Goal: Browse casually: Explore the website without a specific task or goal

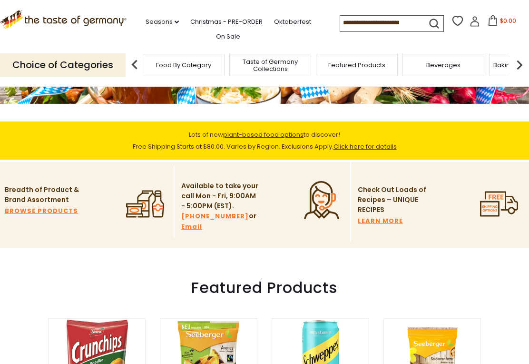
scroll to position [184, 0]
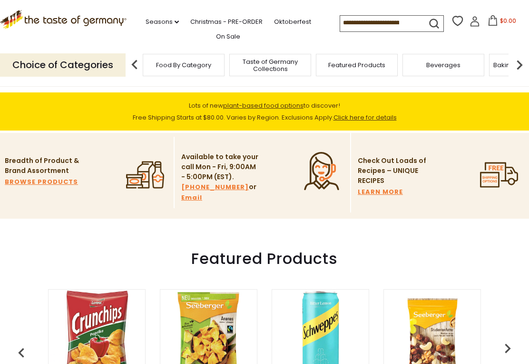
click at [165, 24] on link "Seasons dropdown_arrow" at bounding box center [162, 22] width 33 height 10
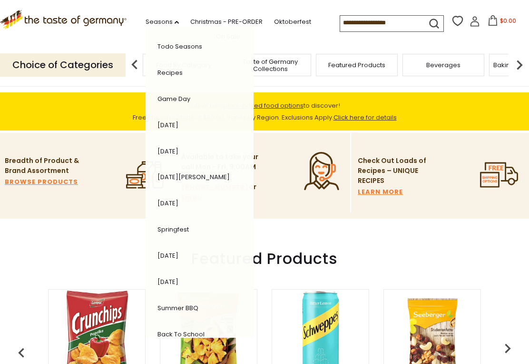
click at [90, 208] on li "Breadth of Product & Brand Assortment BROWSE PRODUCTS" at bounding box center [87, 172] width 175 height 71
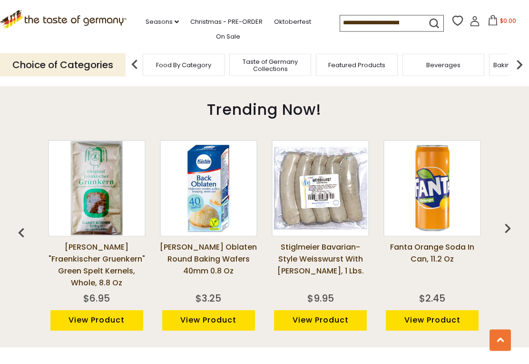
scroll to position [646, 0]
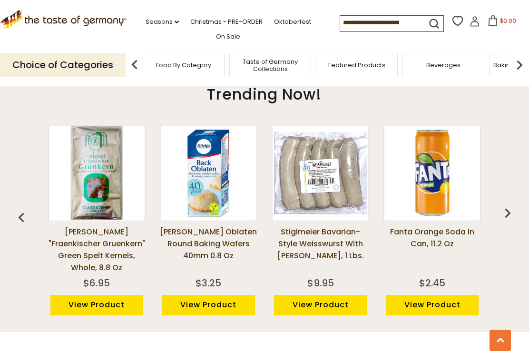
click at [511, 207] on img "button" at bounding box center [507, 212] width 19 height 19
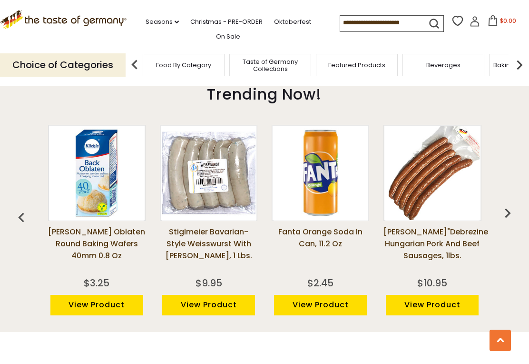
click at [509, 208] on img "button" at bounding box center [507, 212] width 19 height 19
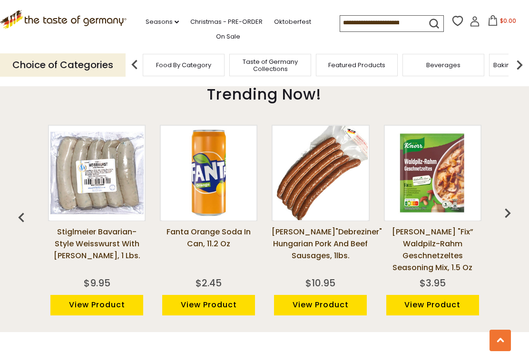
click at [509, 208] on img "button" at bounding box center [507, 212] width 19 height 19
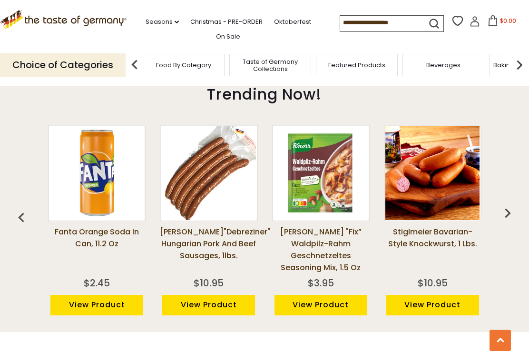
click at [511, 209] on img "button" at bounding box center [507, 212] width 19 height 19
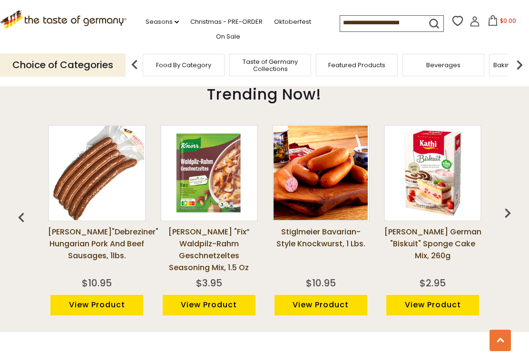
click at [510, 210] on img "button" at bounding box center [507, 212] width 19 height 19
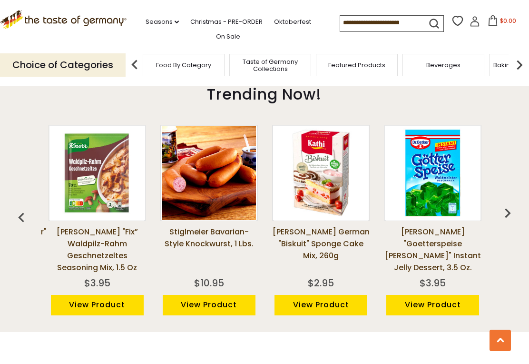
click at [510, 208] on img "button" at bounding box center [507, 212] width 19 height 19
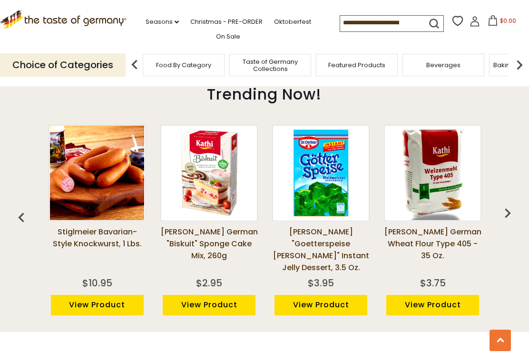
click at [501, 203] on img "button" at bounding box center [507, 212] width 19 height 19
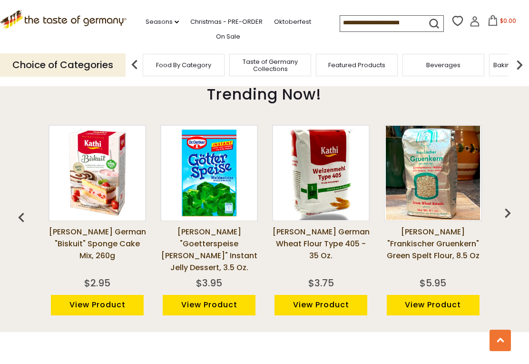
click at [503, 210] on img "button" at bounding box center [507, 212] width 19 height 19
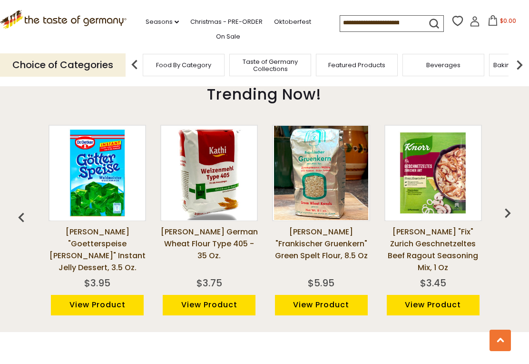
click at [503, 210] on img "button" at bounding box center [507, 212] width 19 height 19
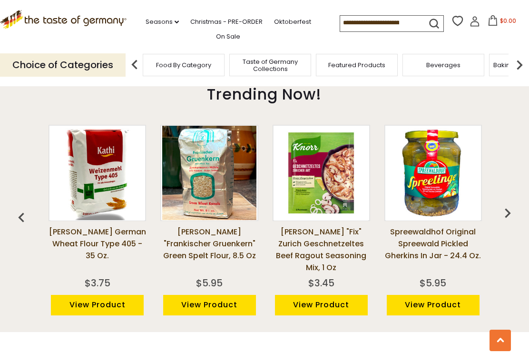
click at [499, 206] on img "button" at bounding box center [507, 212] width 19 height 19
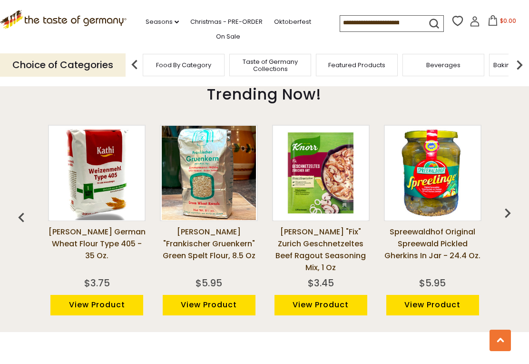
click at [504, 211] on img "button" at bounding box center [507, 212] width 19 height 19
click at [509, 204] on img "button" at bounding box center [507, 212] width 19 height 19
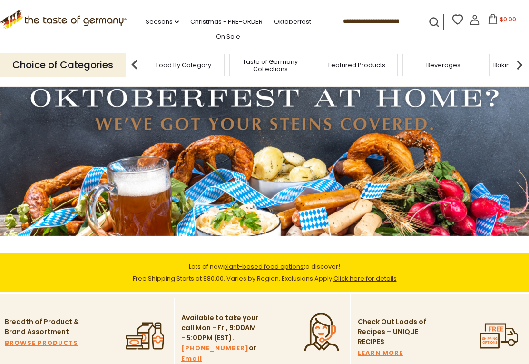
scroll to position [0, 0]
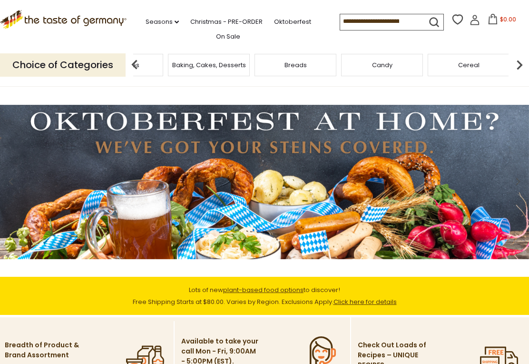
click at [246, 63] on span "Baking, Cakes, Desserts" at bounding box center [209, 64] width 74 height 7
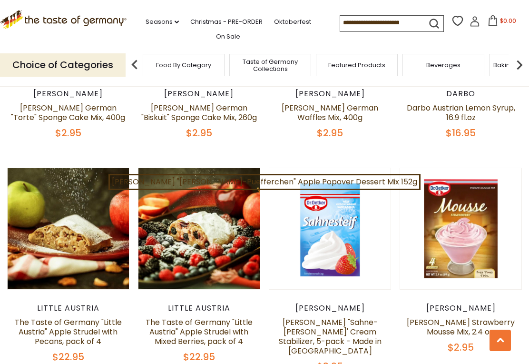
scroll to position [1272, 0]
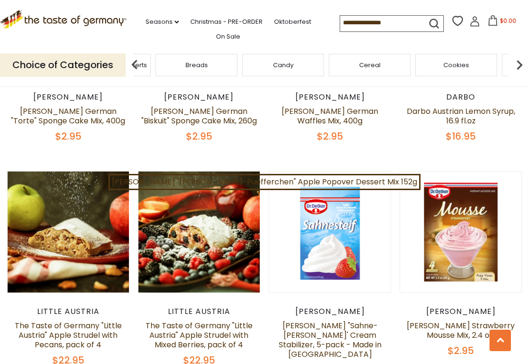
click at [238, 63] on div "Breads" at bounding box center [197, 65] width 82 height 22
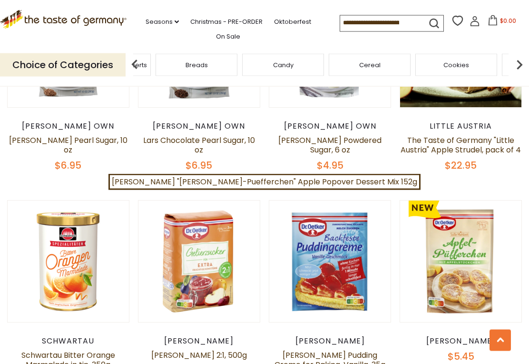
scroll to position [1896, 0]
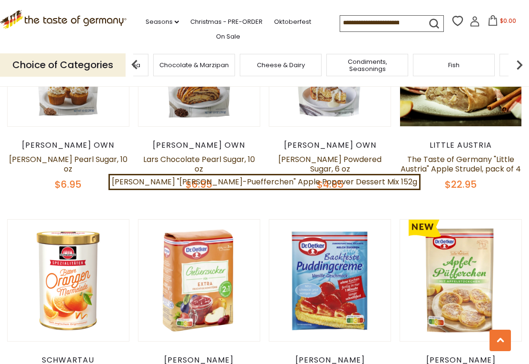
click at [229, 61] on span "Chocolate & Marzipan" at bounding box center [194, 64] width 70 height 7
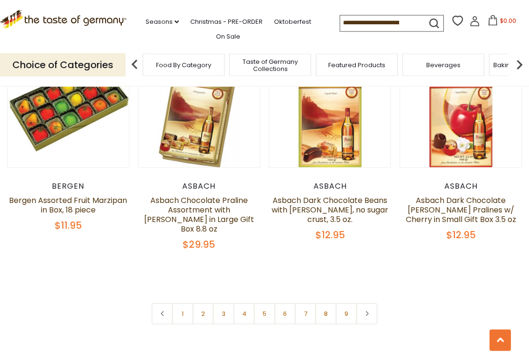
scroll to position [2109, 0]
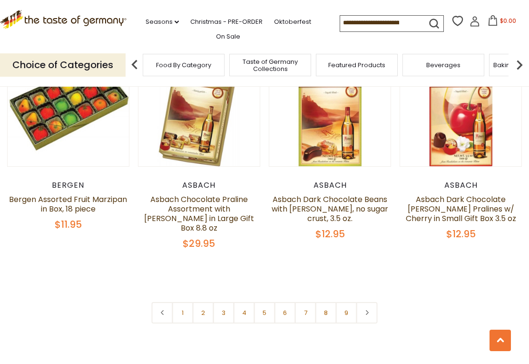
click at [203, 302] on link "2" at bounding box center [203, 312] width 21 height 21
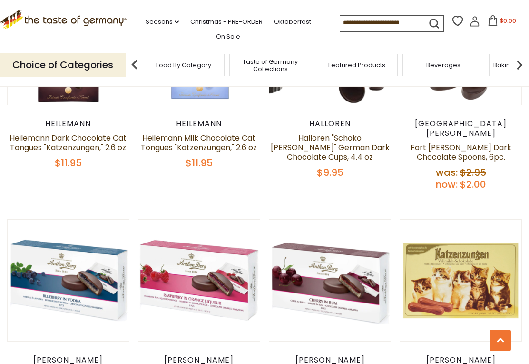
scroll to position [1823, 0]
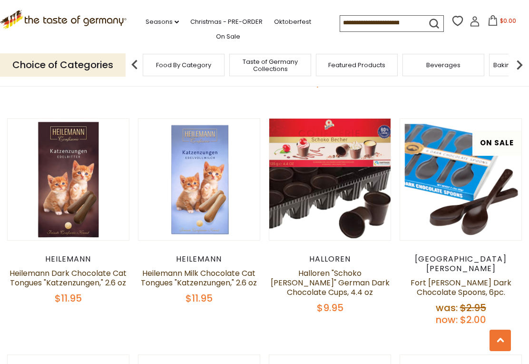
click at [519, 63] on img at bounding box center [519, 64] width 19 height 19
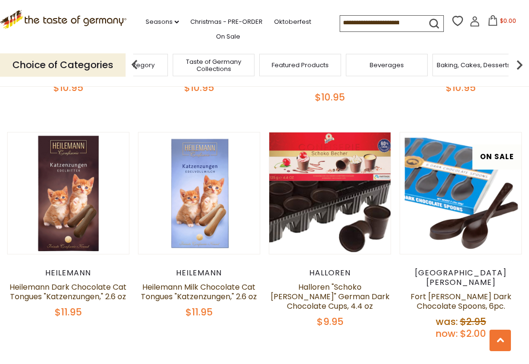
scroll to position [1807, 0]
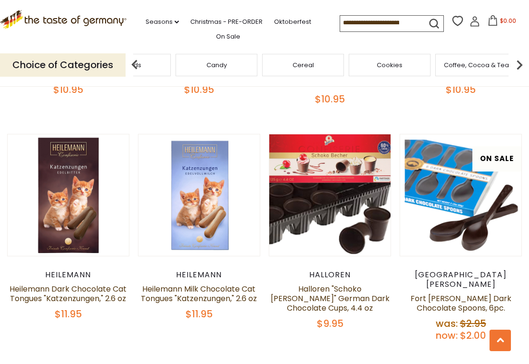
click at [258, 61] on div "Candy" at bounding box center [217, 65] width 82 height 22
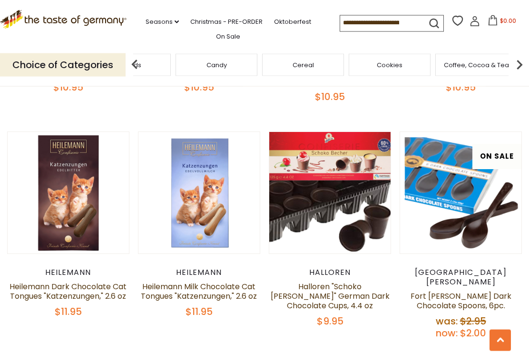
scroll to position [1739, 0]
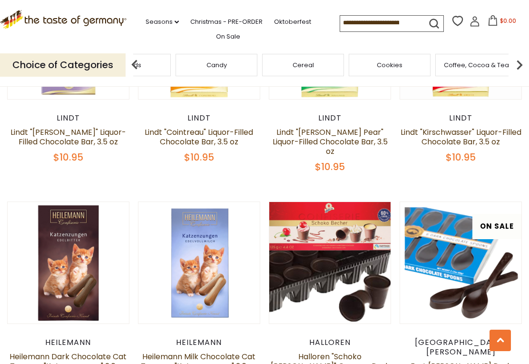
click at [130, 62] on img at bounding box center [134, 64] width 19 height 19
click at [171, 62] on div "Breads" at bounding box center [131, 65] width 82 height 22
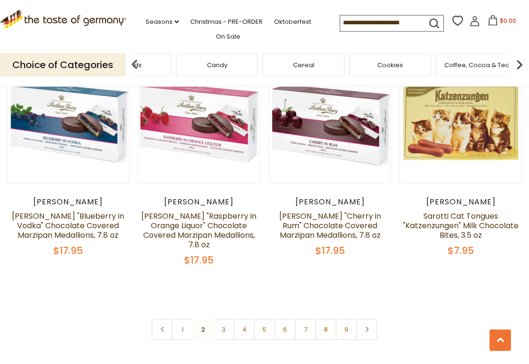
scroll to position [2116, 0]
click at [228, 319] on link "3" at bounding box center [223, 329] width 21 height 21
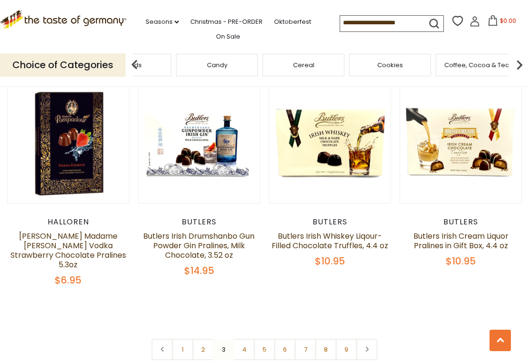
scroll to position [2201, 0]
